Goal: Ask a question

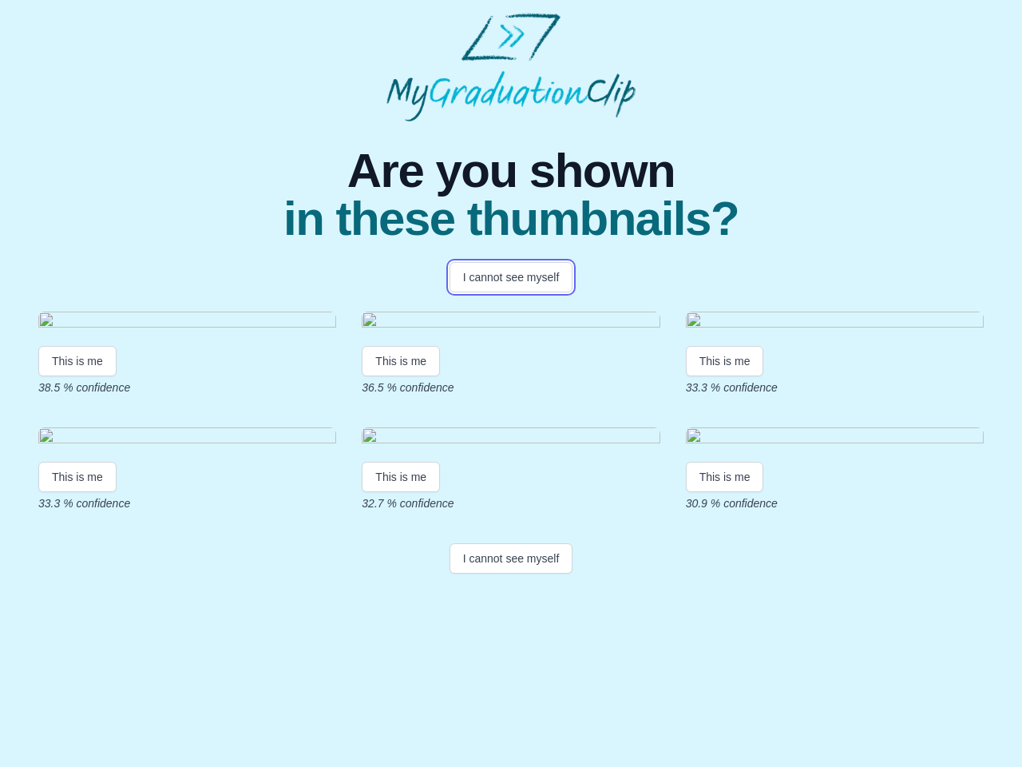
click at [511, 277] on button "I cannot see myself" at bounding box center [512, 277] width 124 height 30
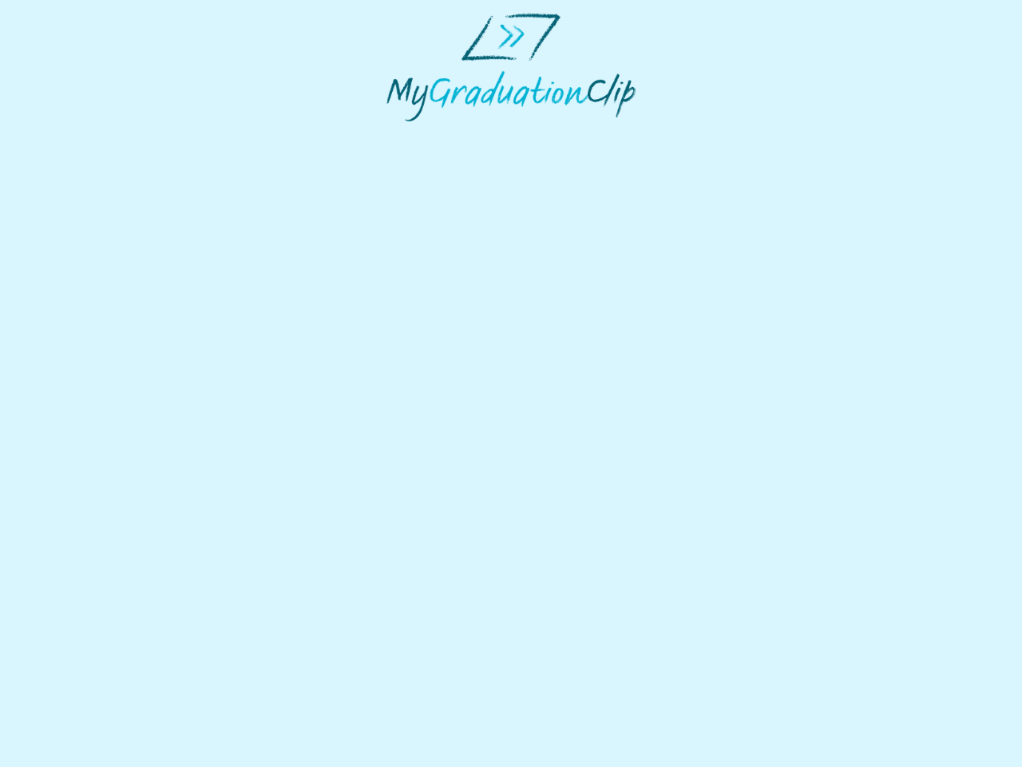
click at [77, 134] on html at bounding box center [511, 67] width 1022 height 134
click at [401, 134] on html at bounding box center [511, 67] width 1022 height 134
click at [725, 134] on html at bounding box center [511, 67] width 1022 height 134
click at [77, 134] on html at bounding box center [511, 67] width 1022 height 134
click at [401, 134] on html at bounding box center [511, 67] width 1022 height 134
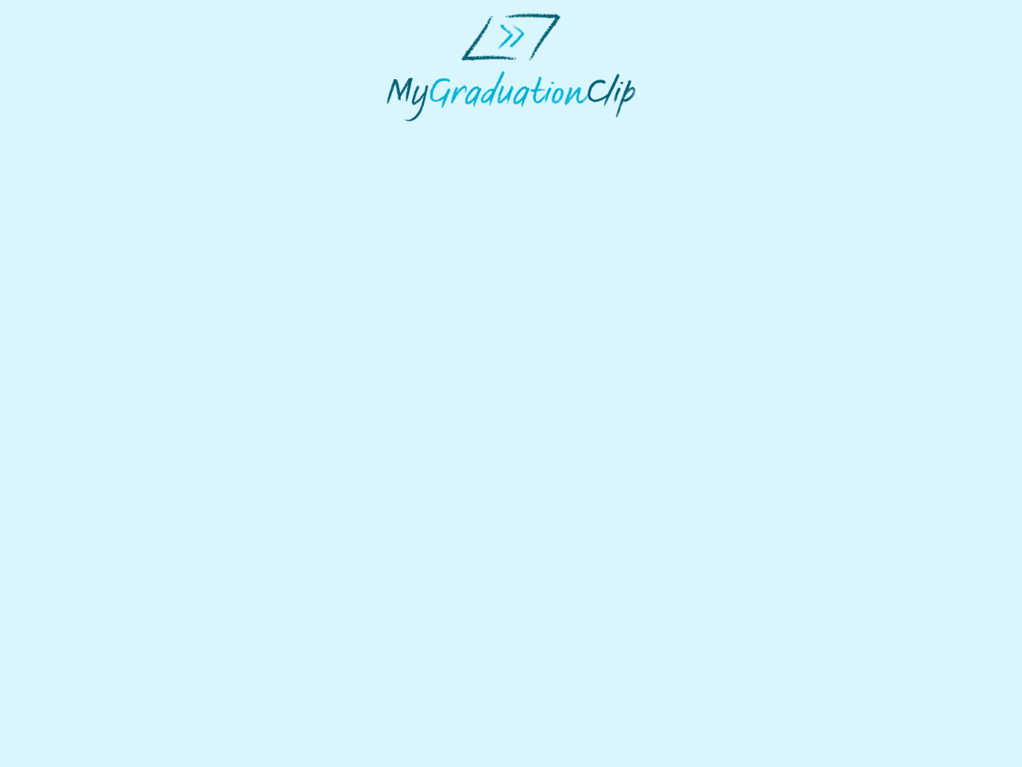
click at [725, 134] on html at bounding box center [511, 67] width 1022 height 134
click at [511, 134] on html at bounding box center [511, 67] width 1022 height 134
